Goal: Task Accomplishment & Management: Use online tool/utility

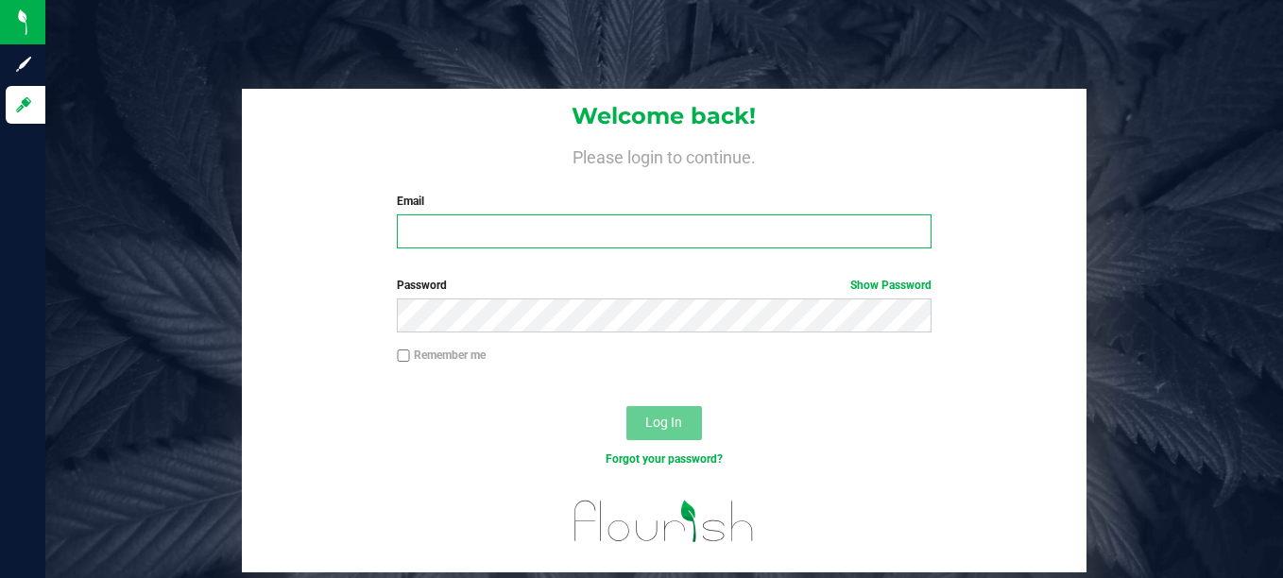
click at [503, 233] on input "Email" at bounding box center [664, 231] width 535 height 34
click at [605, 230] on input "Email" at bounding box center [664, 231] width 535 height 34
type input "[EMAIL_ADDRESS][DOMAIN_NAME]"
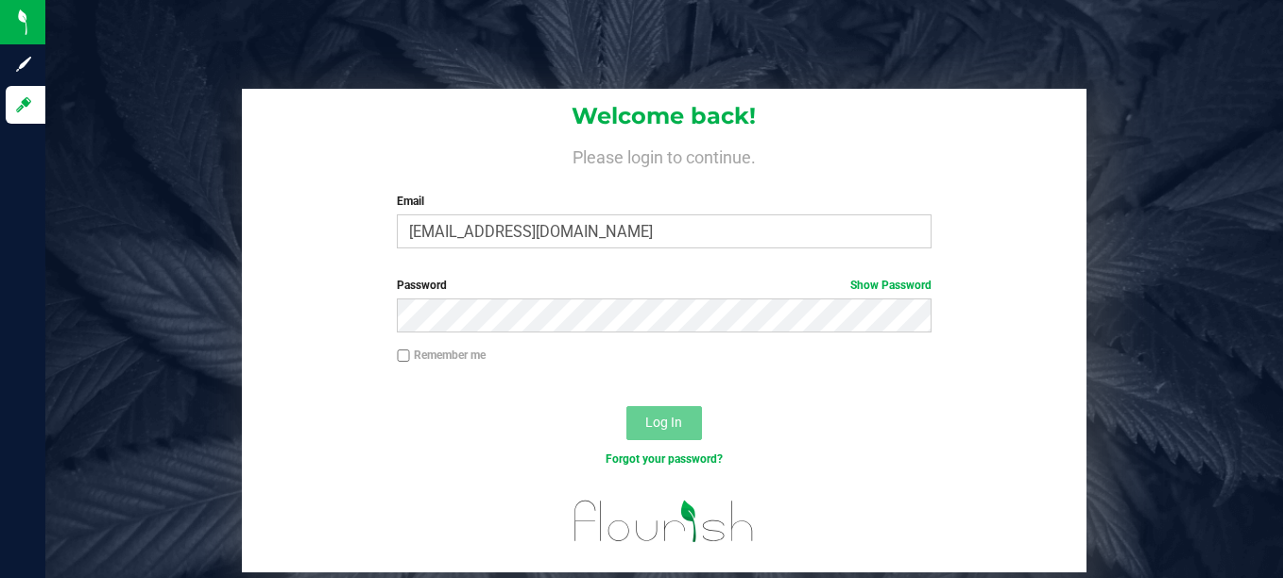
click at [398, 351] on input "Remember me" at bounding box center [403, 355] width 13 height 13
checkbox input "true"
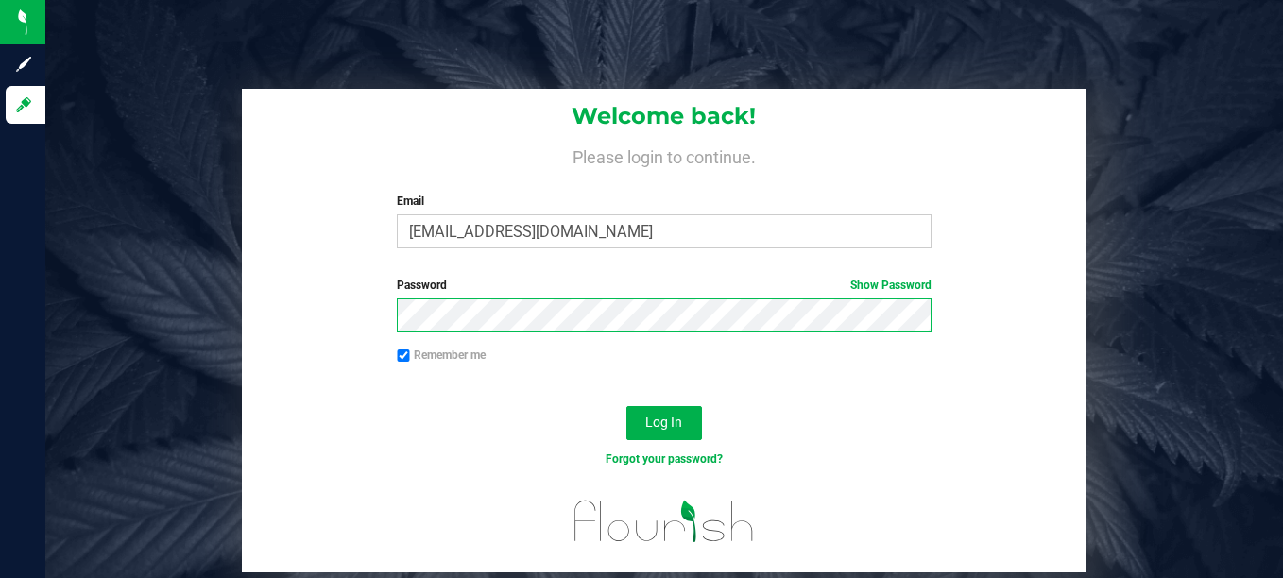
click at [626, 406] on button "Log In" at bounding box center [664, 423] width 76 height 34
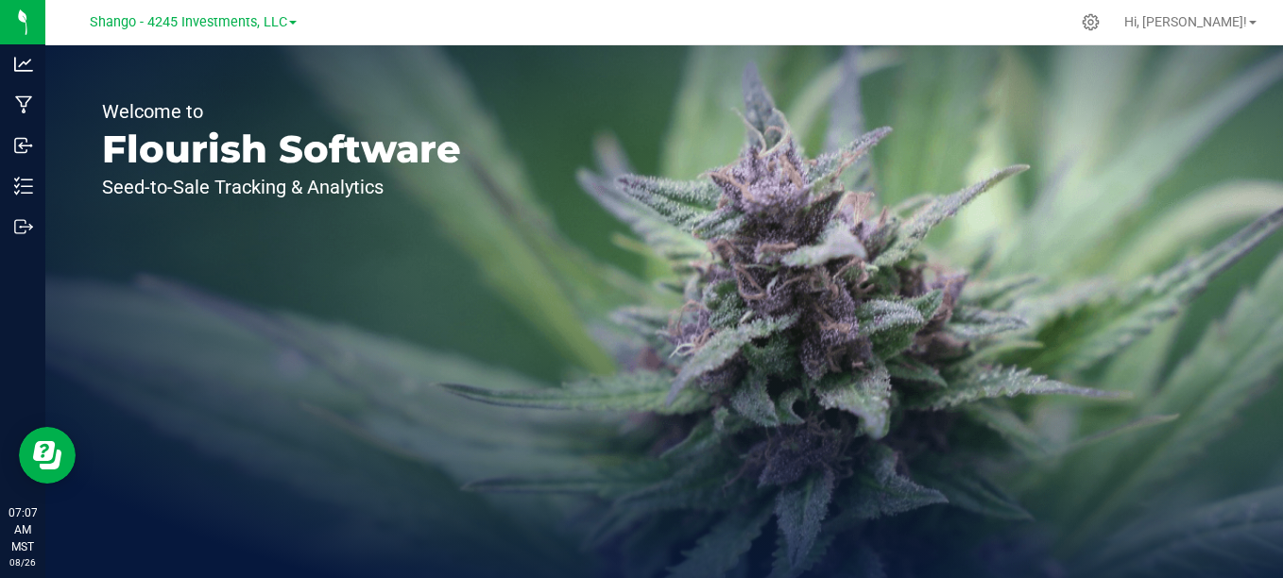
click at [286, 19] on link "Shango - 4245 Investments, LLC" at bounding box center [193, 21] width 207 height 18
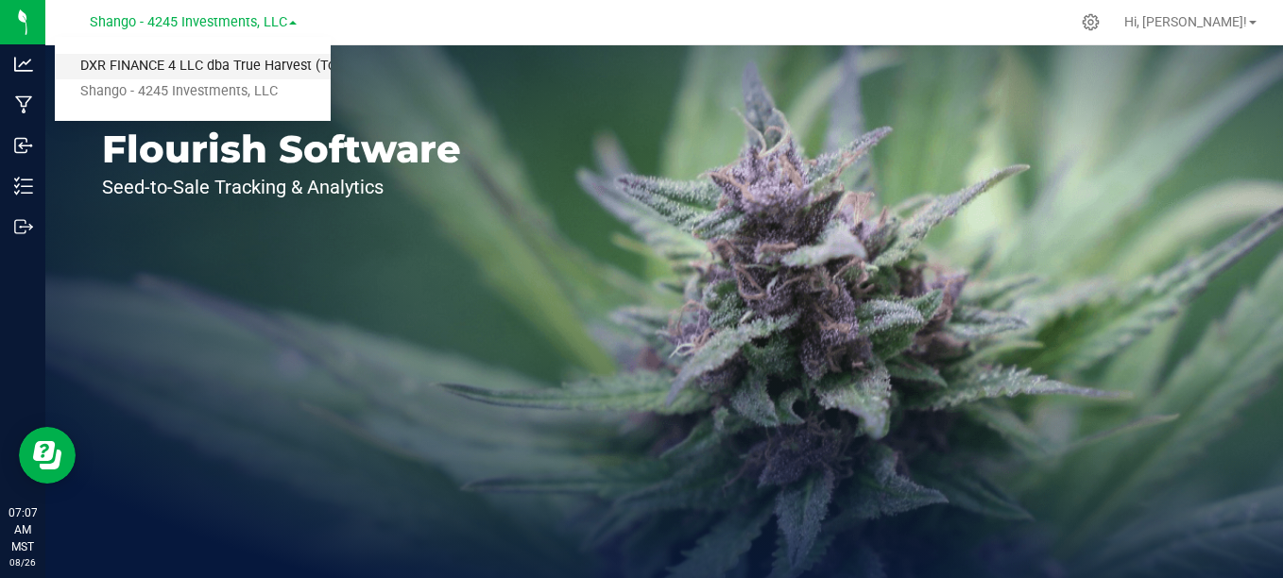
click at [223, 66] on link "DXR FINANCE 4 LLC dba True Harvest (Total Health and Wellness)" at bounding box center [193, 67] width 276 height 26
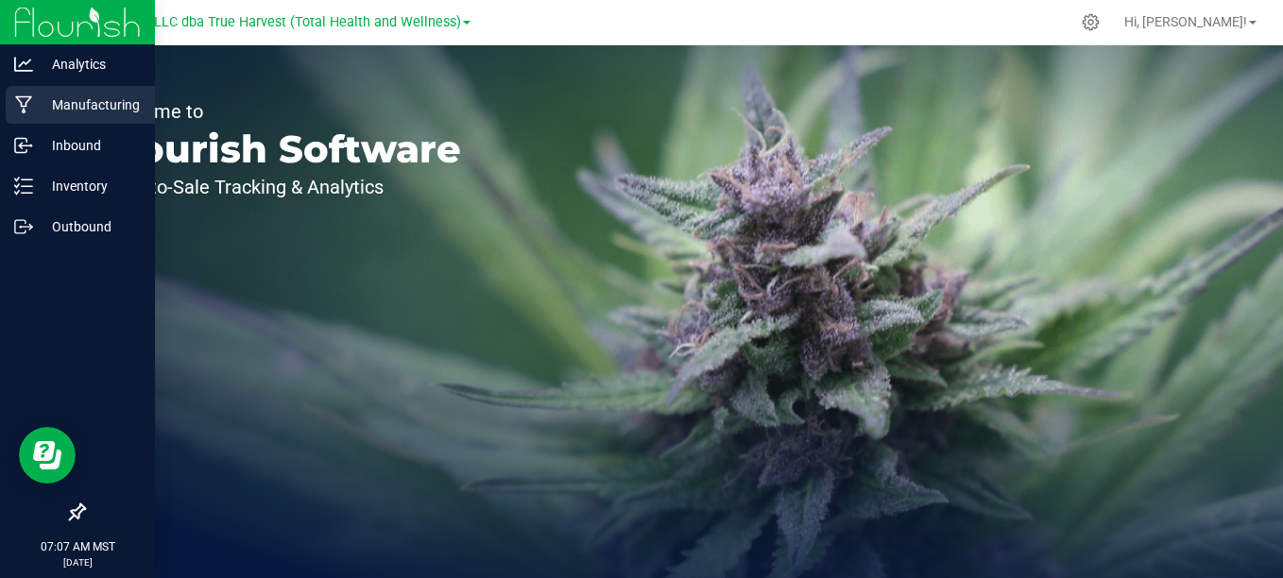
click at [18, 105] on icon at bounding box center [24, 104] width 18 height 19
